Goal: Complete application form

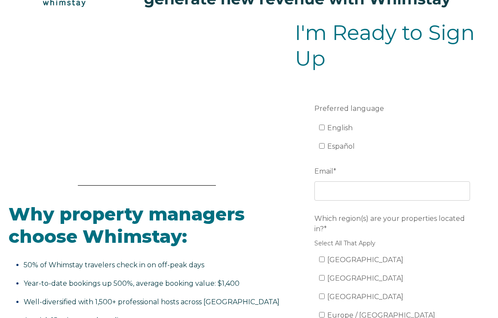
scroll to position [55, 0]
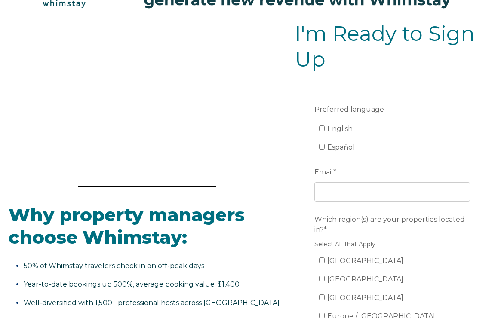
click at [342, 126] on span "English" at bounding box center [340, 129] width 25 height 8
click at [325, 126] on input "English" at bounding box center [322, 129] width 6 height 6
checkbox input "true"
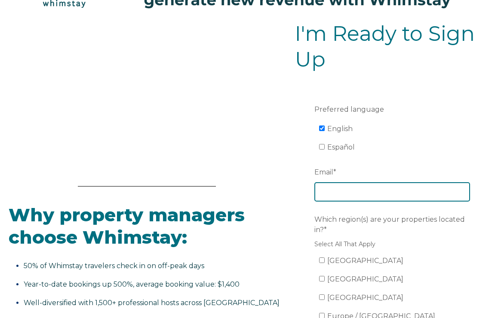
click at [341, 196] on input "Email *" at bounding box center [393, 191] width 156 height 19
type input "[EMAIL_ADDRESS][DOMAIN_NAME]"
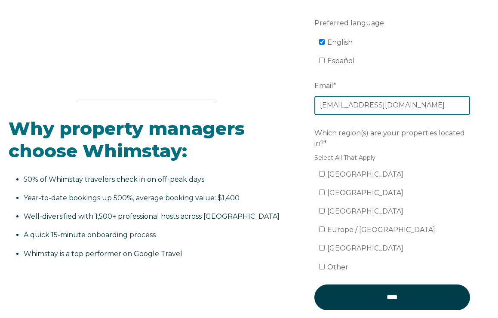
scroll to position [151, 0]
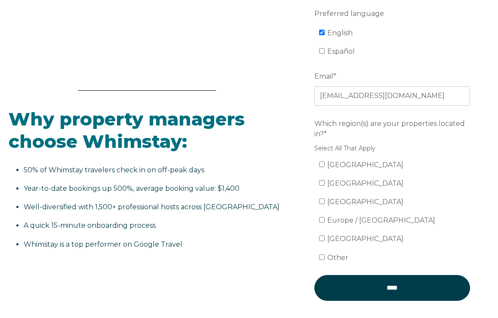
click at [353, 167] on span "[GEOGRAPHIC_DATA]" at bounding box center [366, 165] width 76 height 8
click at [325, 167] on input "[GEOGRAPHIC_DATA]" at bounding box center [322, 165] width 6 height 6
checkbox input "true"
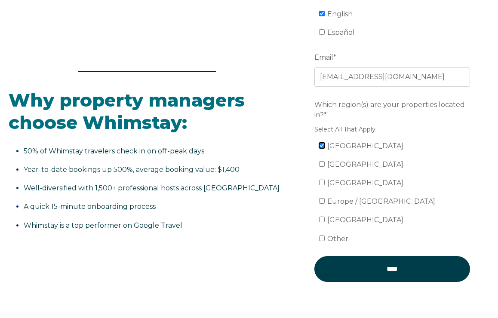
scroll to position [206, 0]
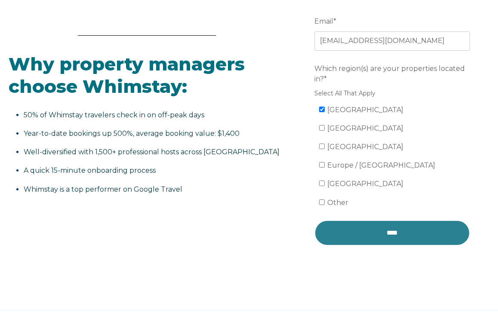
click at [389, 229] on input "****" at bounding box center [393, 233] width 156 height 26
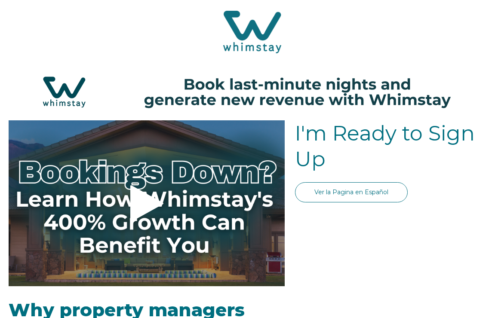
select select "US"
select select "Standard"
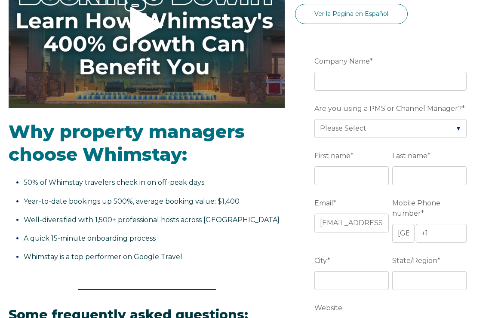
scroll to position [181, 0]
